Goal: Find contact information: Find contact information

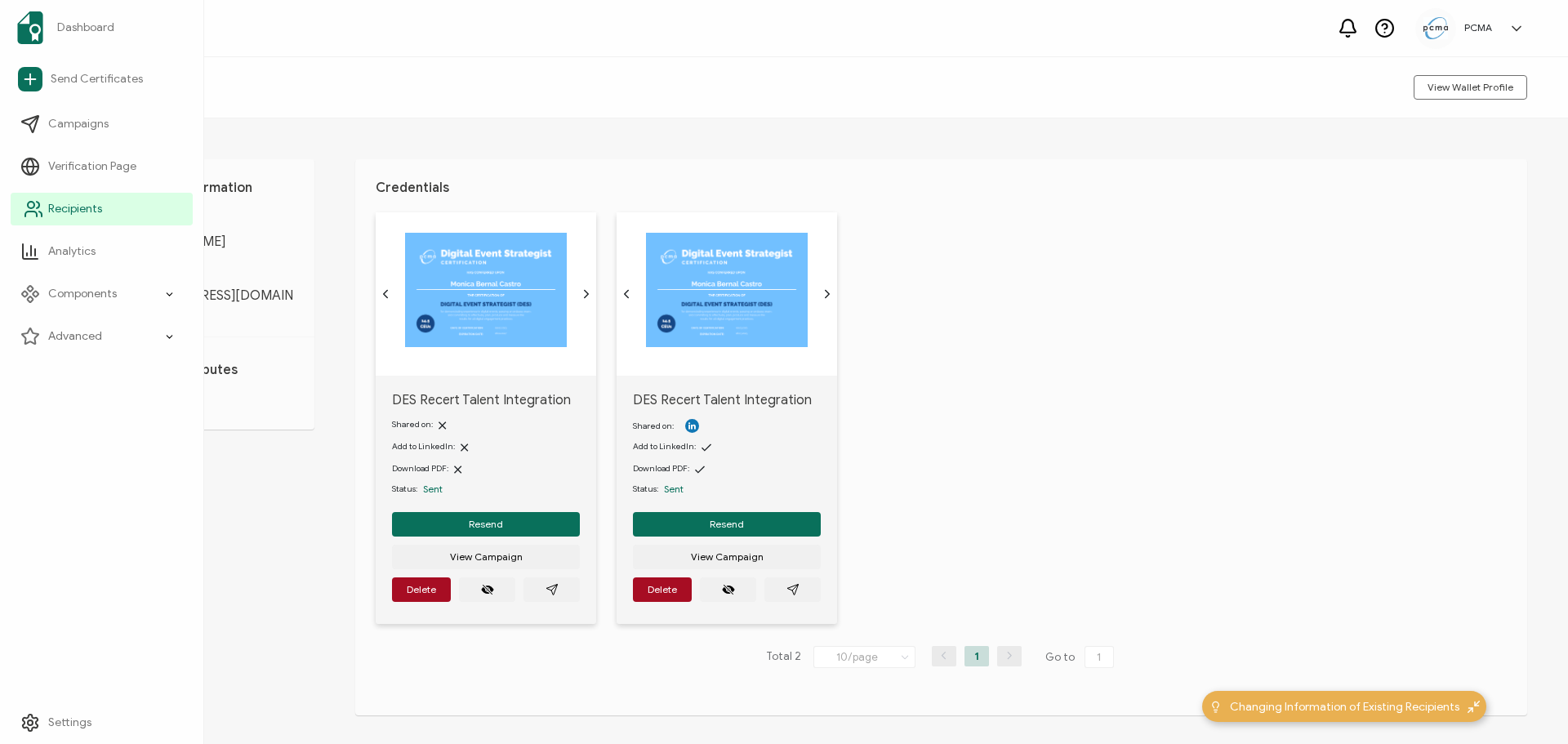
click at [80, 209] on span "Recipients" at bounding box center [75, 208] width 54 height 16
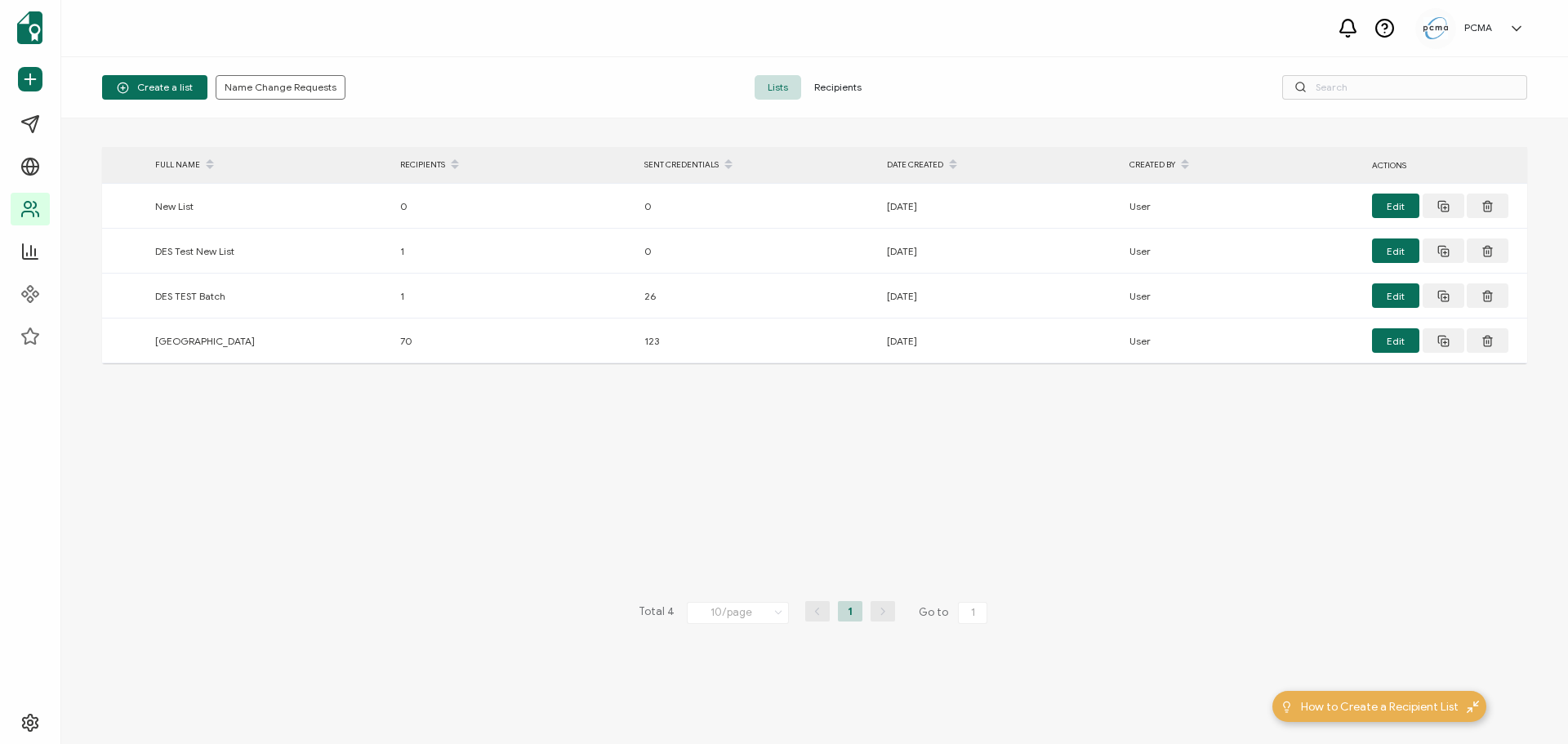
click at [862, 90] on span "Recipients" at bounding box center [837, 87] width 73 height 24
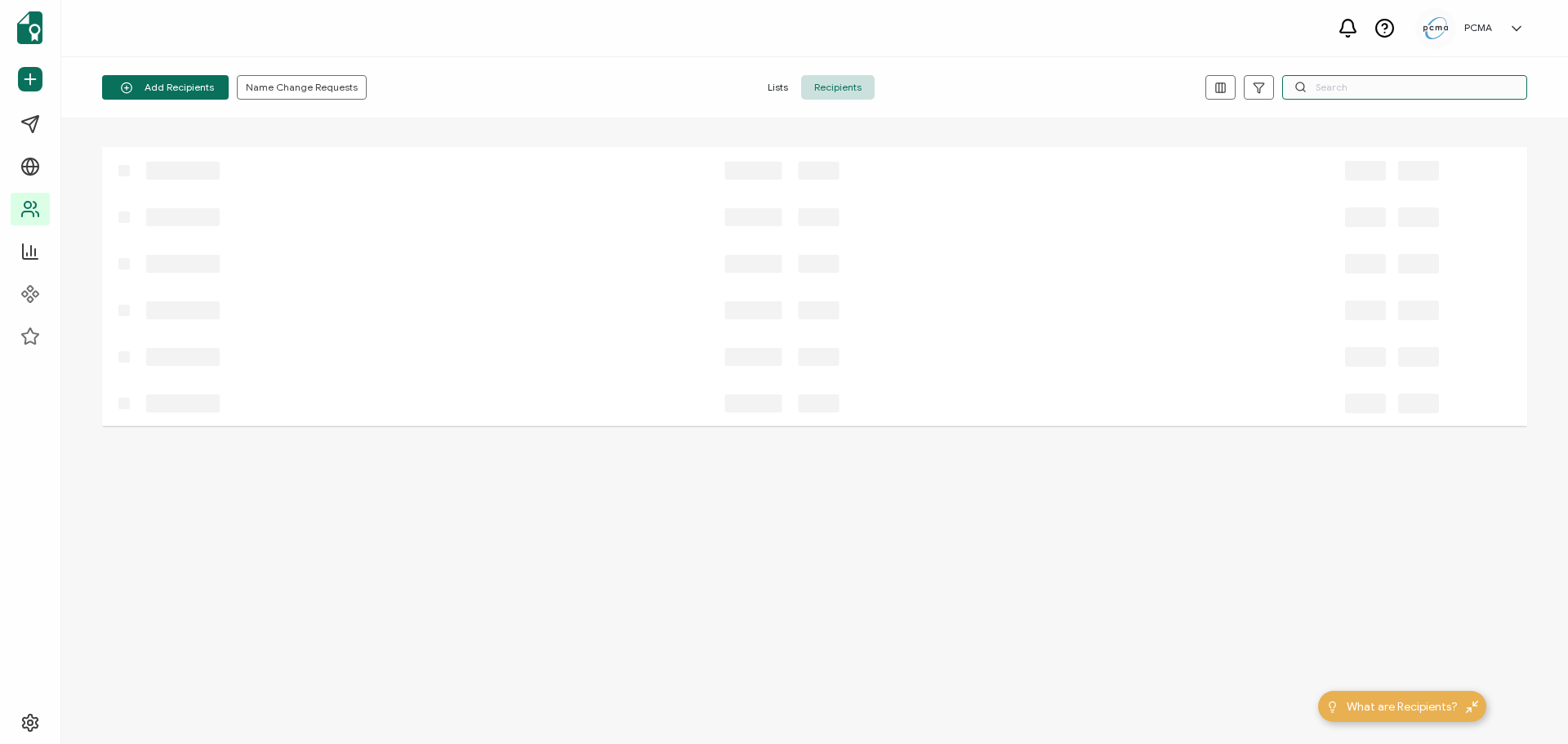
click at [1395, 87] on input "text" at bounding box center [1404, 87] width 245 height 24
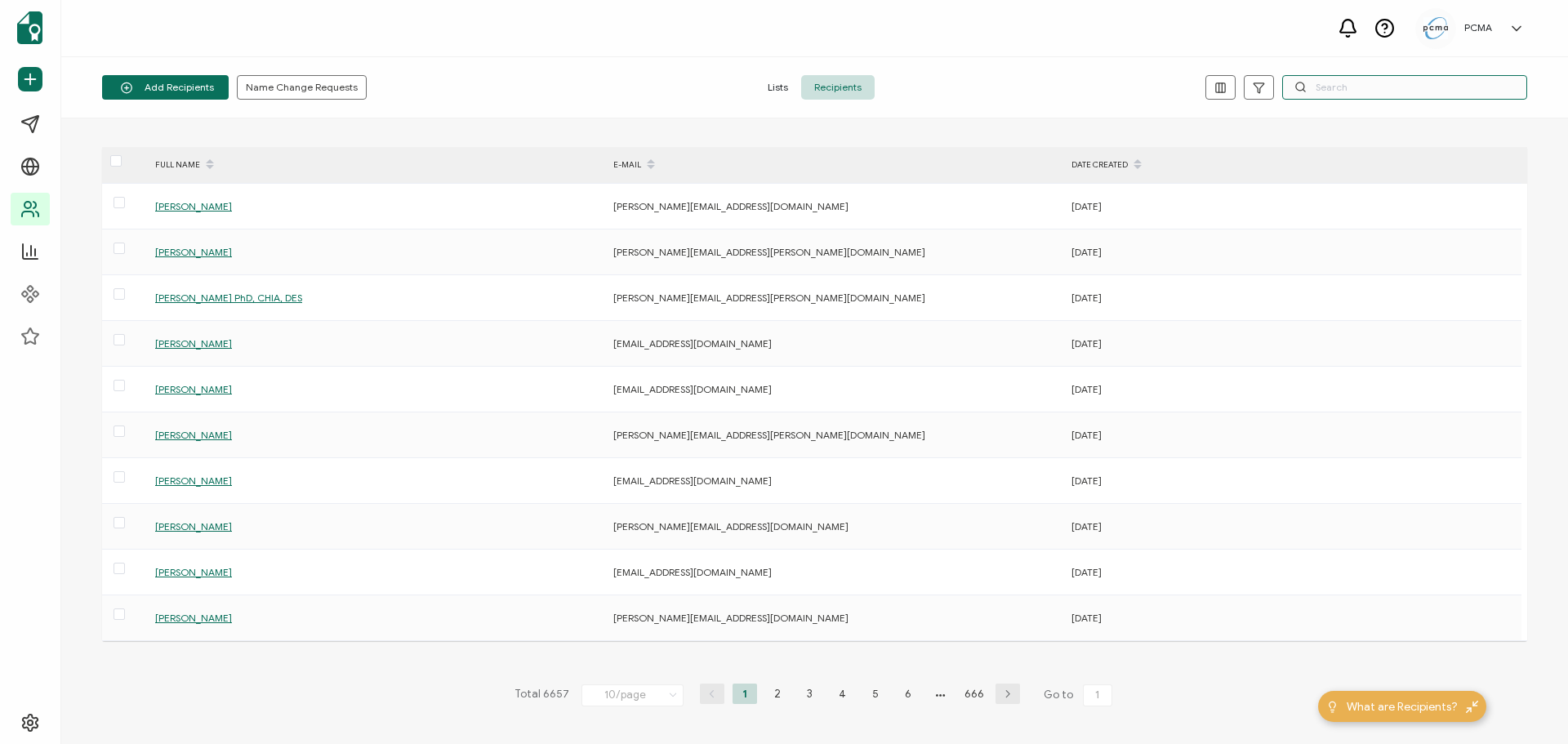
paste input "[EMAIL_ADDRESS][DOMAIN_NAME]"
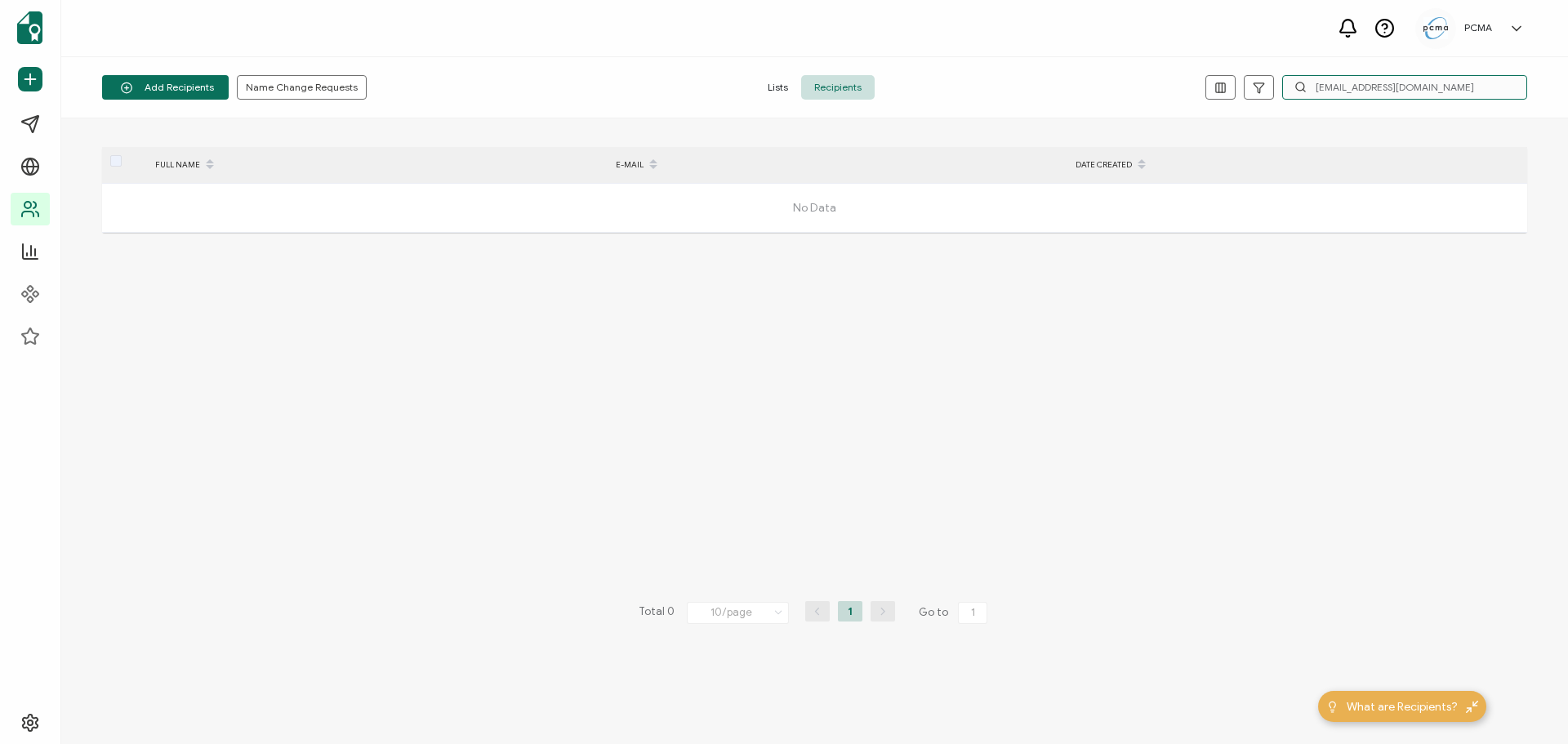
type input "[EMAIL_ADDRESS][DOMAIN_NAME]"
drag, startPoint x: 1441, startPoint y: 84, endPoint x: 1239, endPoint y: 95, distance: 202.3
click at [1239, 95] on div "[EMAIL_ADDRESS][DOMAIN_NAME]" at bounding box center [1290, 87] width 475 height 24
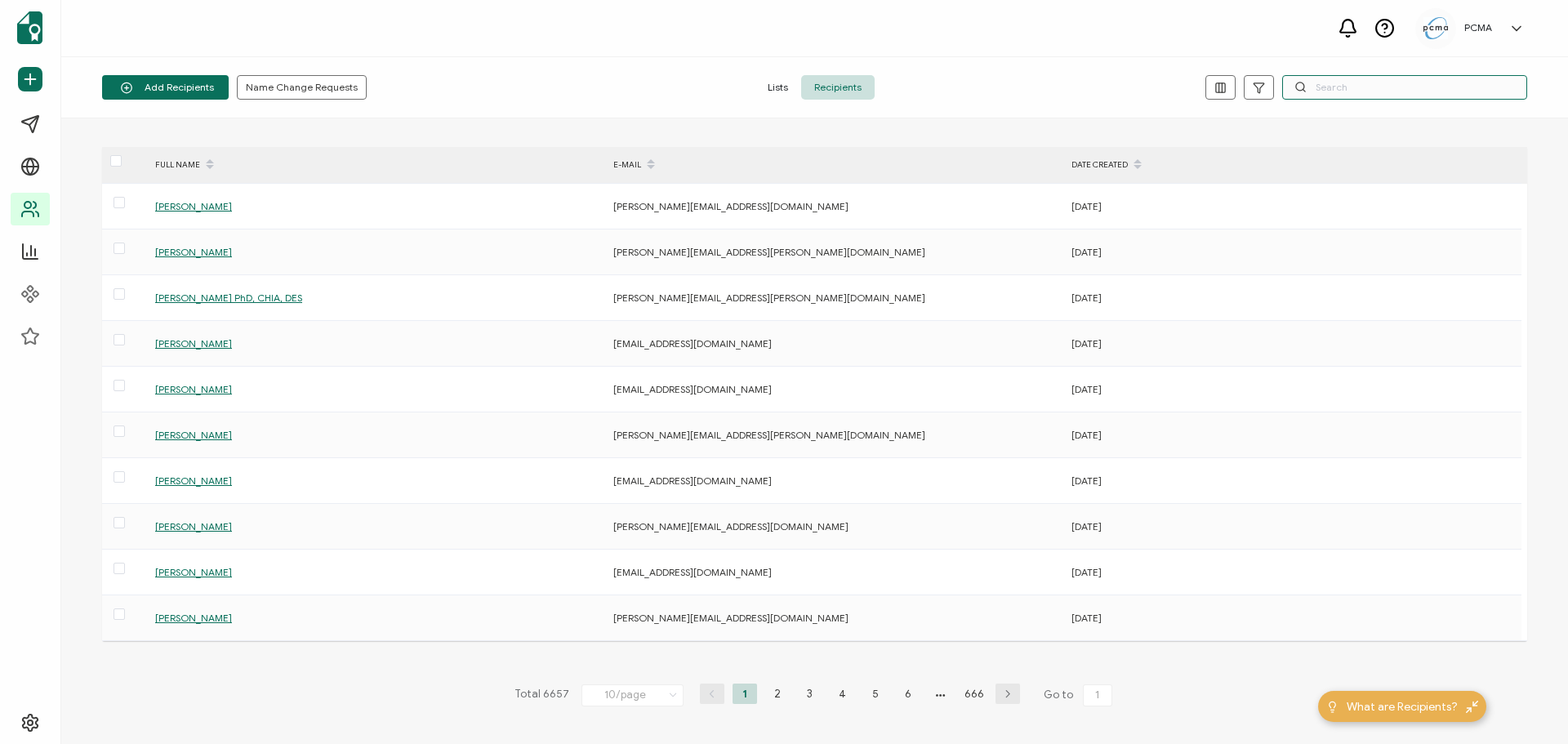
paste input "[PERSON_NAME][EMAIL_ADDRESS][PERSON_NAME][DOMAIN_NAME]"
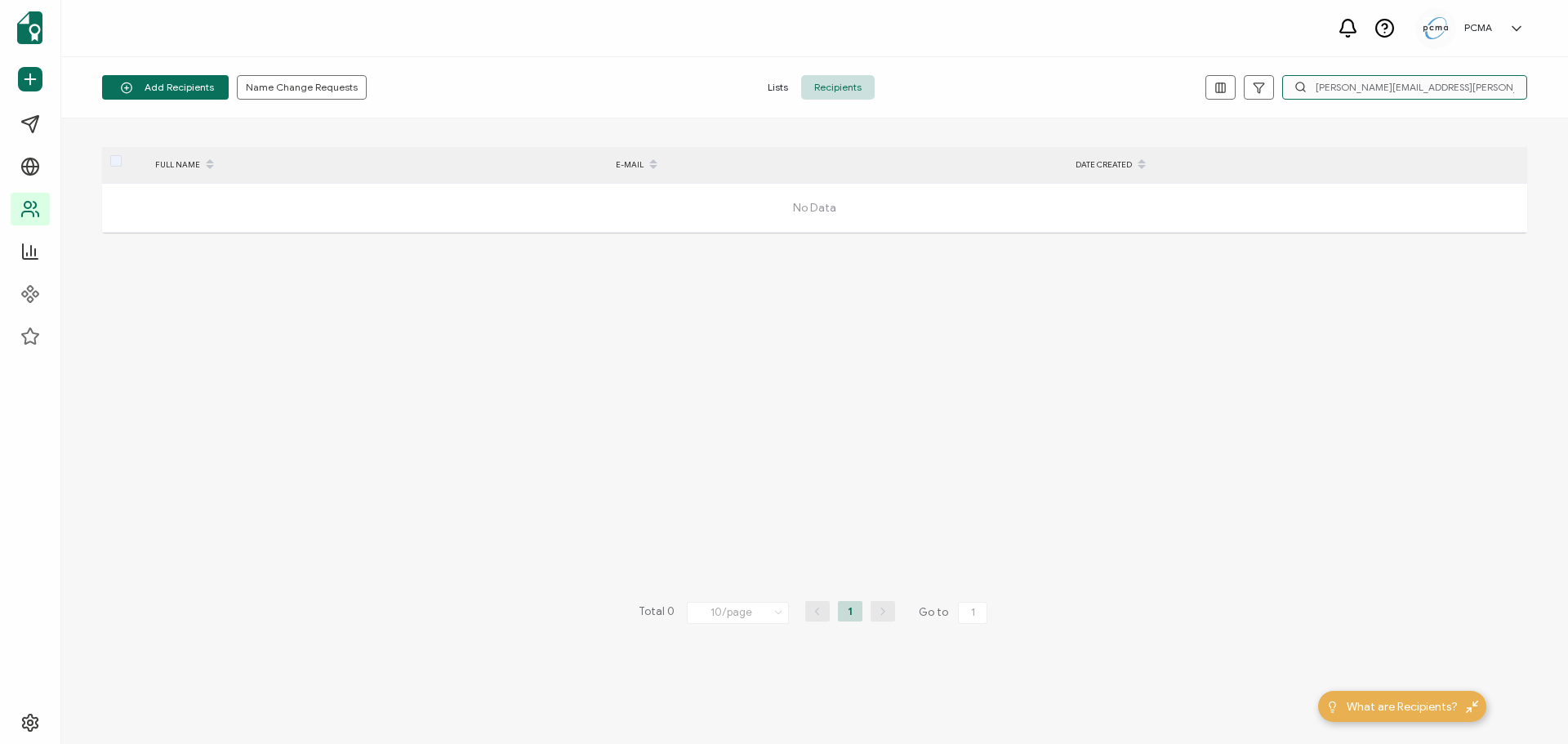
drag, startPoint x: 1378, startPoint y: 91, endPoint x: 1238, endPoint y: 88, distance: 140.0
click at [1259, 95] on div "[PERSON_NAME][EMAIL_ADDRESS][PERSON_NAME][DOMAIN_NAME]" at bounding box center [1290, 87] width 475 height 24
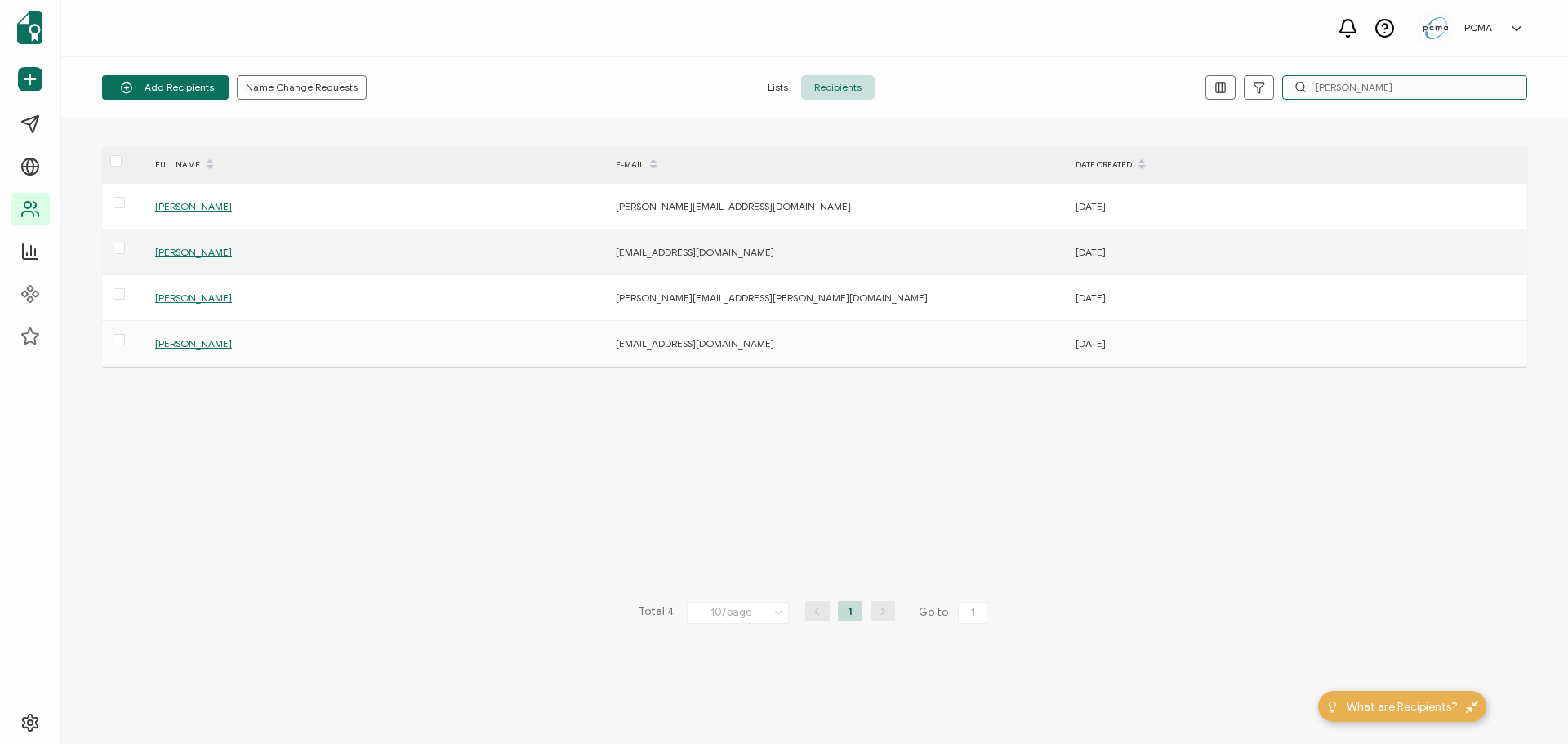
type input "[PERSON_NAME]"
click at [201, 249] on span "[PERSON_NAME]" at bounding box center [193, 252] width 77 height 12
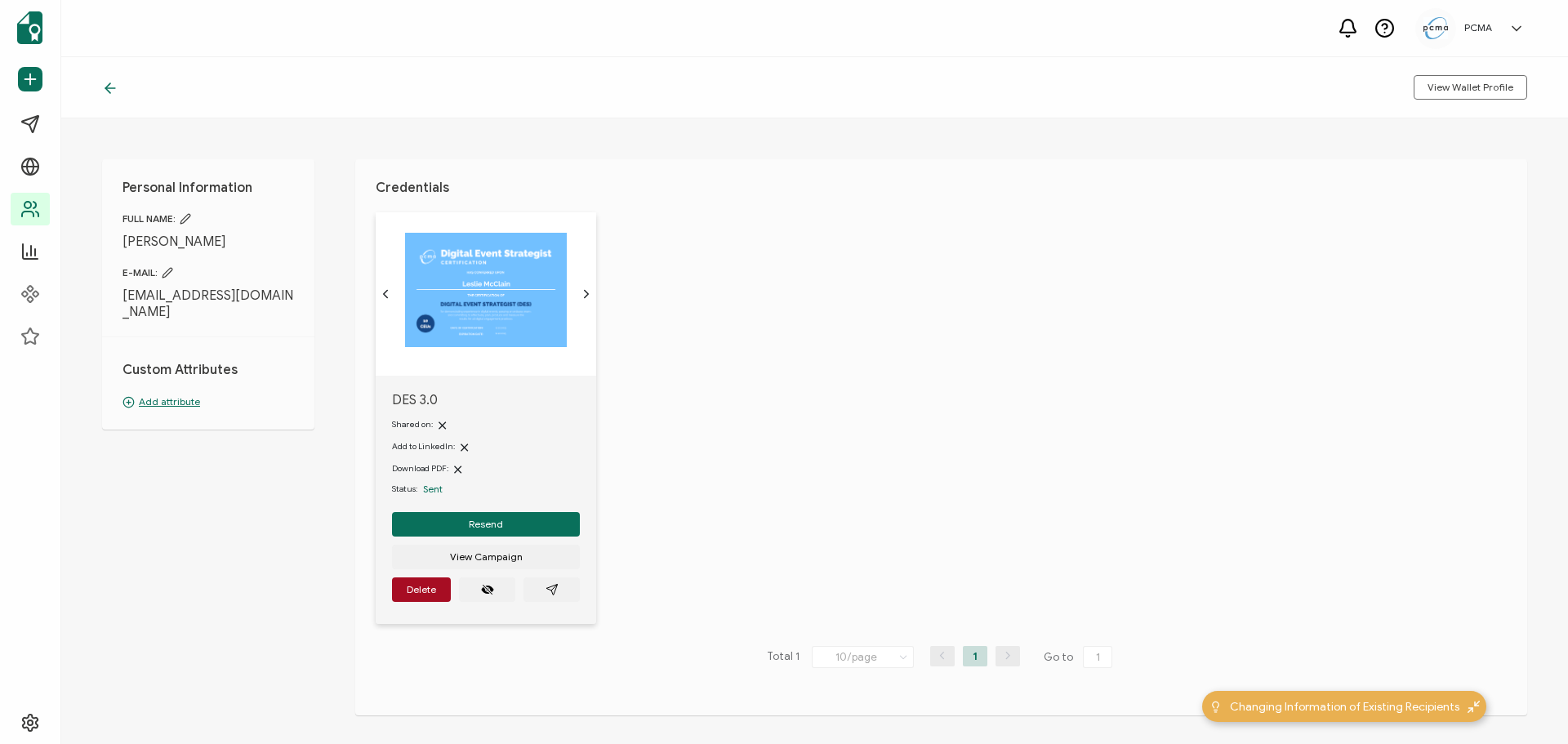
drag, startPoint x: 163, startPoint y: 314, endPoint x: 99, endPoint y: 288, distance: 69.1
click at [99, 288] on div "Personal Information FULL NAME: [PERSON_NAME] E-MAIL: [EMAIL_ADDRESS][DOMAIN_NA…" at bounding box center [814, 431] width 1507 height 625
copy span "[EMAIL_ADDRESS][DOMAIN_NAME]"
click at [839, 492] on div "DES 3.0 Shared on: Add to LinkedIn: Download PDF: Status: Sent Resend View Camp…" at bounding box center [952, 428] width 1151 height 432
click at [547, 589] on icon "paper plane outline" at bounding box center [552, 589] width 13 height 13
